Goal: Find specific page/section: Find specific page/section

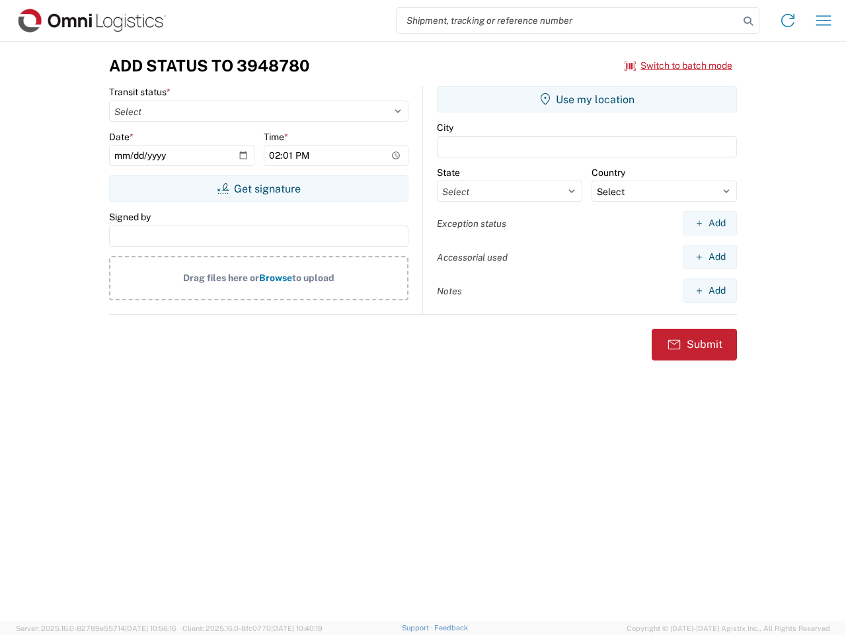
click at [568, 20] on input "search" at bounding box center [568, 20] width 342 height 25
click at [748, 21] on icon at bounding box center [748, 21] width 19 height 19
click at [788, 20] on icon at bounding box center [787, 20] width 21 height 21
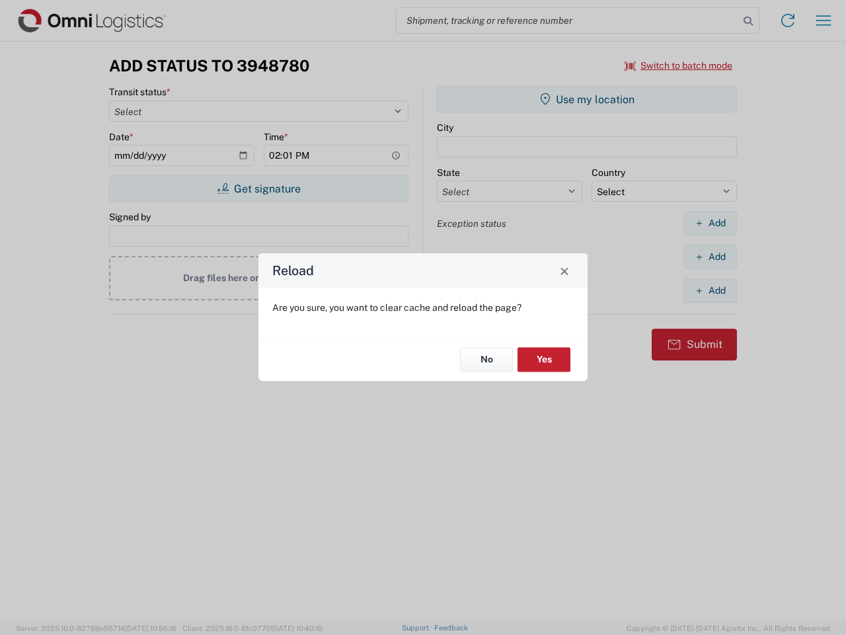
click at [824, 20] on div "Reload Are you sure, you want to clear cache and reload the page? No Yes" at bounding box center [423, 317] width 846 height 635
click at [679, 65] on div "Reload Are you sure, you want to clear cache and reload the page? No Yes" at bounding box center [423, 317] width 846 height 635
click at [259, 188] on div "Reload Are you sure, you want to clear cache and reload the page? No Yes" at bounding box center [423, 317] width 846 height 635
click at [587, 99] on div "Reload Are you sure, you want to clear cache and reload the page? No Yes" at bounding box center [423, 317] width 846 height 635
click at [710, 223] on div "Reload Are you sure, you want to clear cache and reload the page? No Yes" at bounding box center [423, 317] width 846 height 635
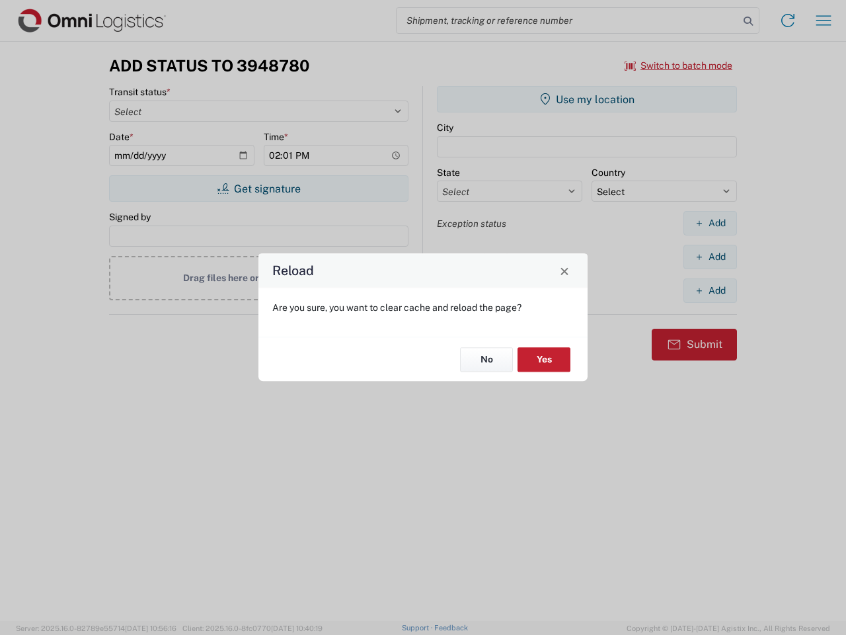
click at [710, 257] on div "Reload Are you sure, you want to clear cache and reload the page? No Yes" at bounding box center [423, 317] width 846 height 635
click at [710, 290] on div "Reload Are you sure, you want to clear cache and reload the page? No Yes" at bounding box center [423, 317] width 846 height 635
